Goal: Register for event/course

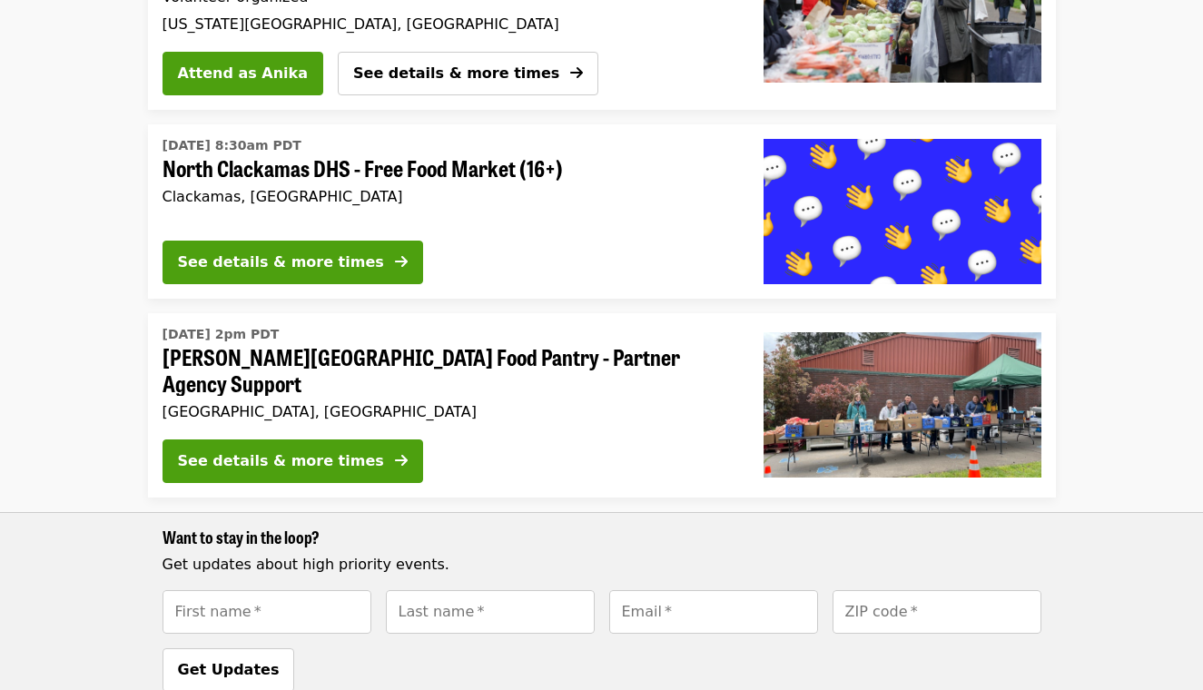
scroll to position [619, 0]
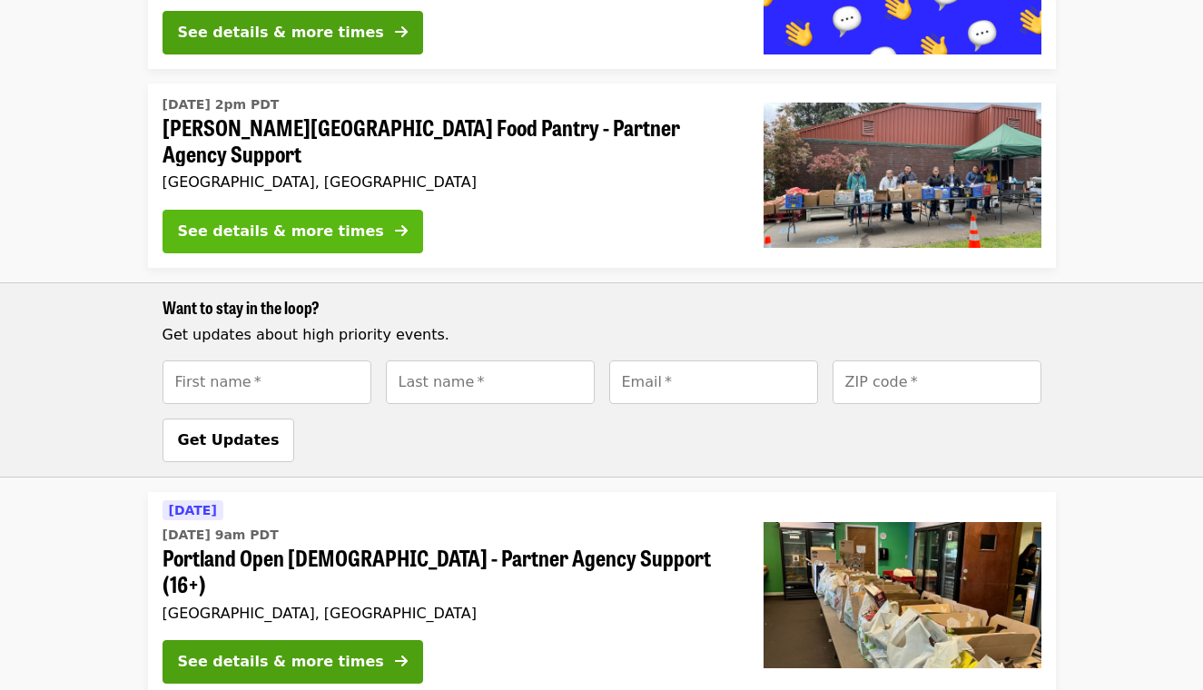
click at [291, 228] on div "See details & more times" at bounding box center [281, 232] width 206 height 22
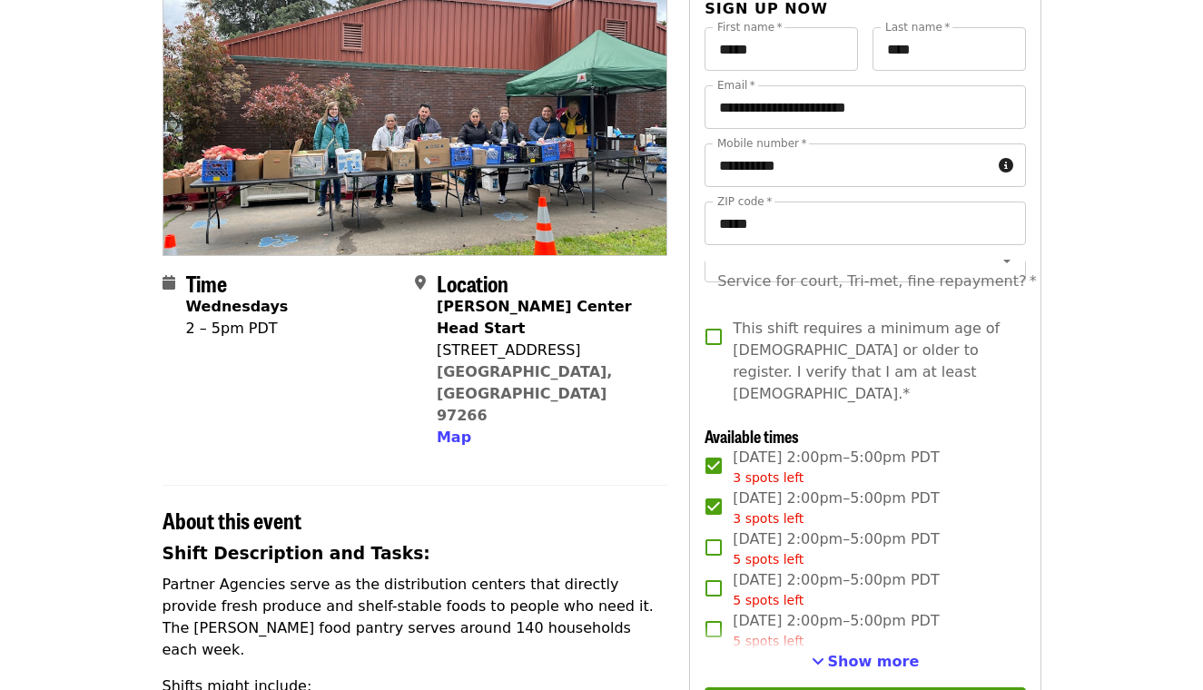
scroll to position [111, 0]
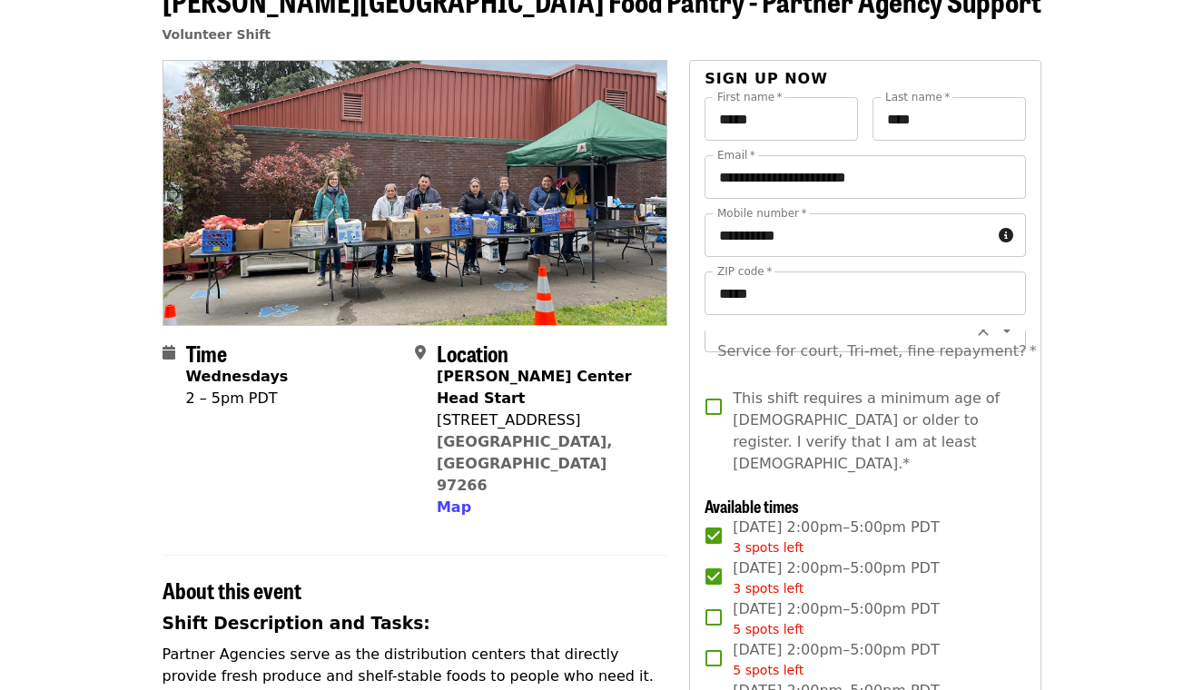
click at [808, 337] on input "Service for court, Tri-met, fine repayment?   *" at bounding box center [842, 330] width 247 height 34
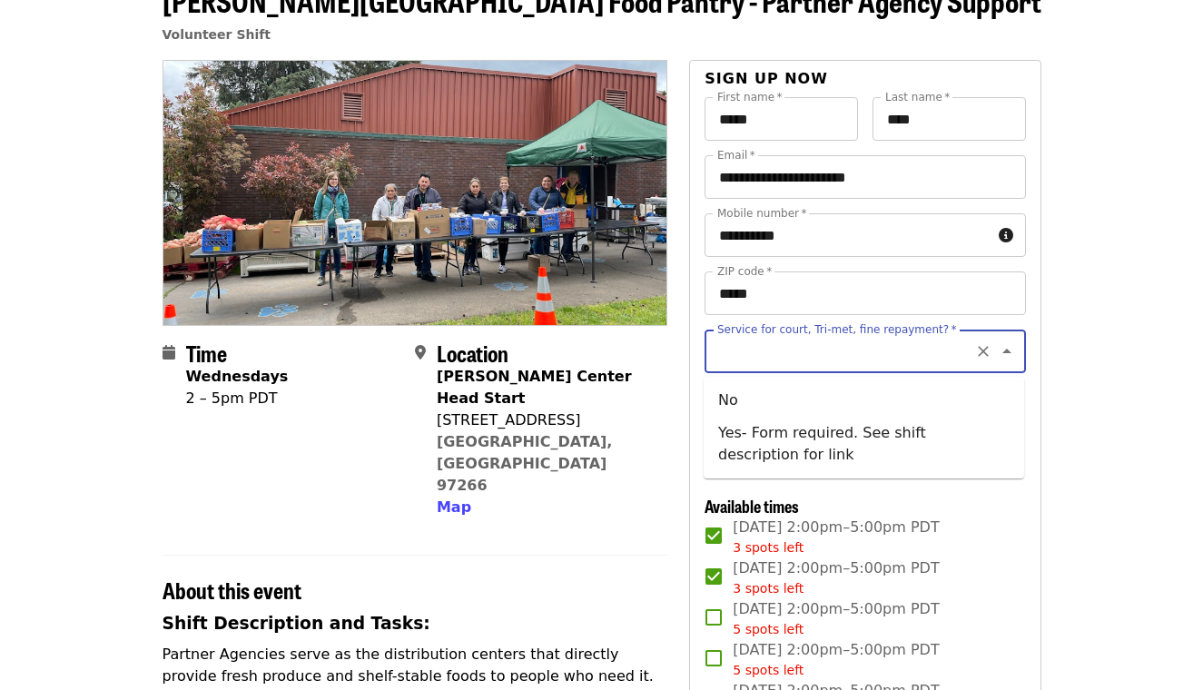
scroll to position [0, 0]
click at [784, 397] on li "No" at bounding box center [864, 400] width 320 height 33
type input "**"
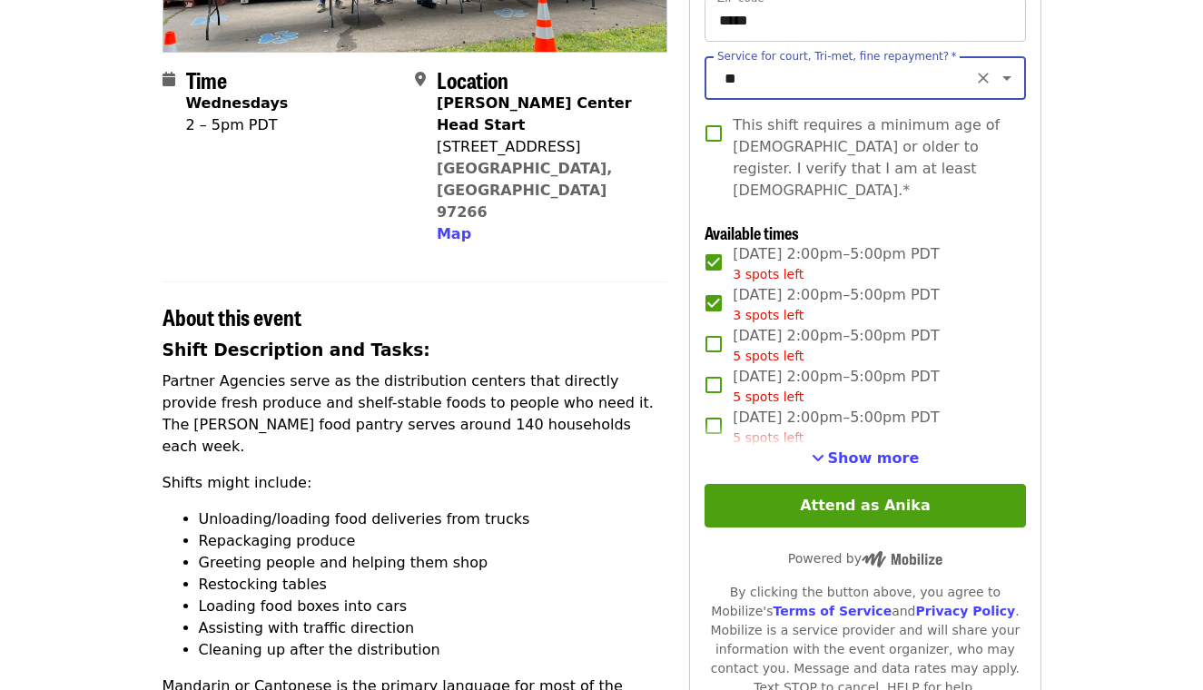
scroll to position [475, 0]
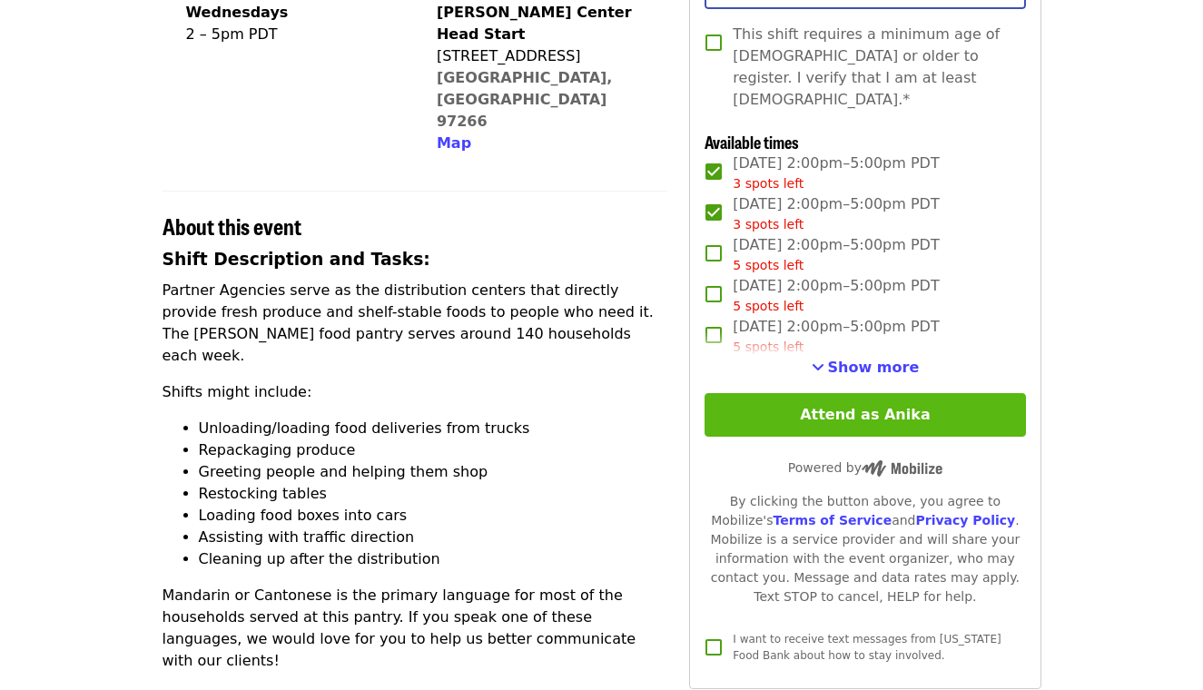
click at [766, 395] on button "Attend as Anika" at bounding box center [864, 415] width 320 height 44
click at [811, 393] on button "Attend as Anika" at bounding box center [864, 415] width 320 height 44
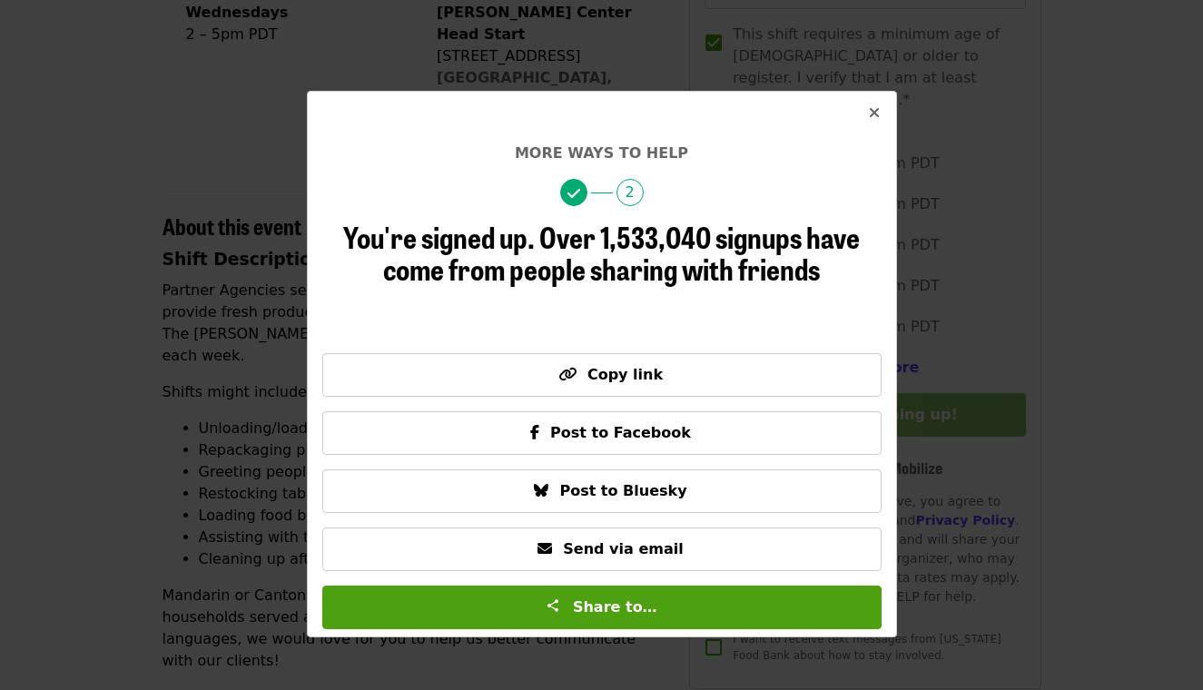
click at [867, 115] on button "Close" at bounding box center [874, 114] width 44 height 44
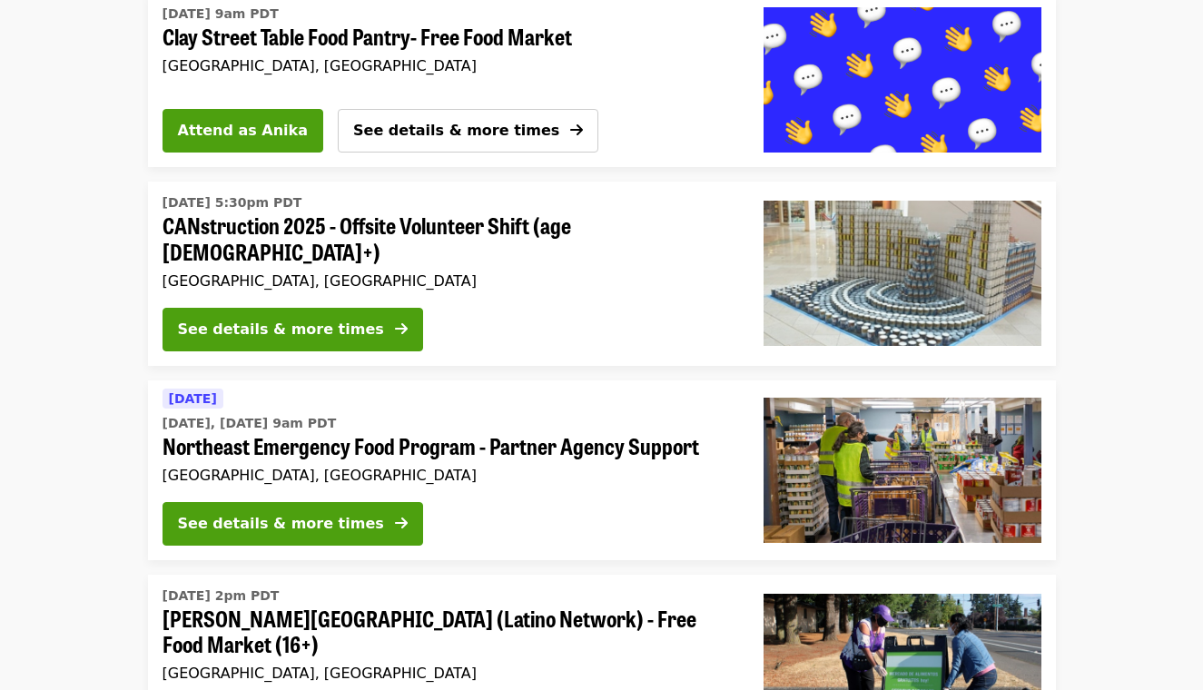
scroll to position [1563, 0]
